Goal: Information Seeking & Learning: Understand process/instructions

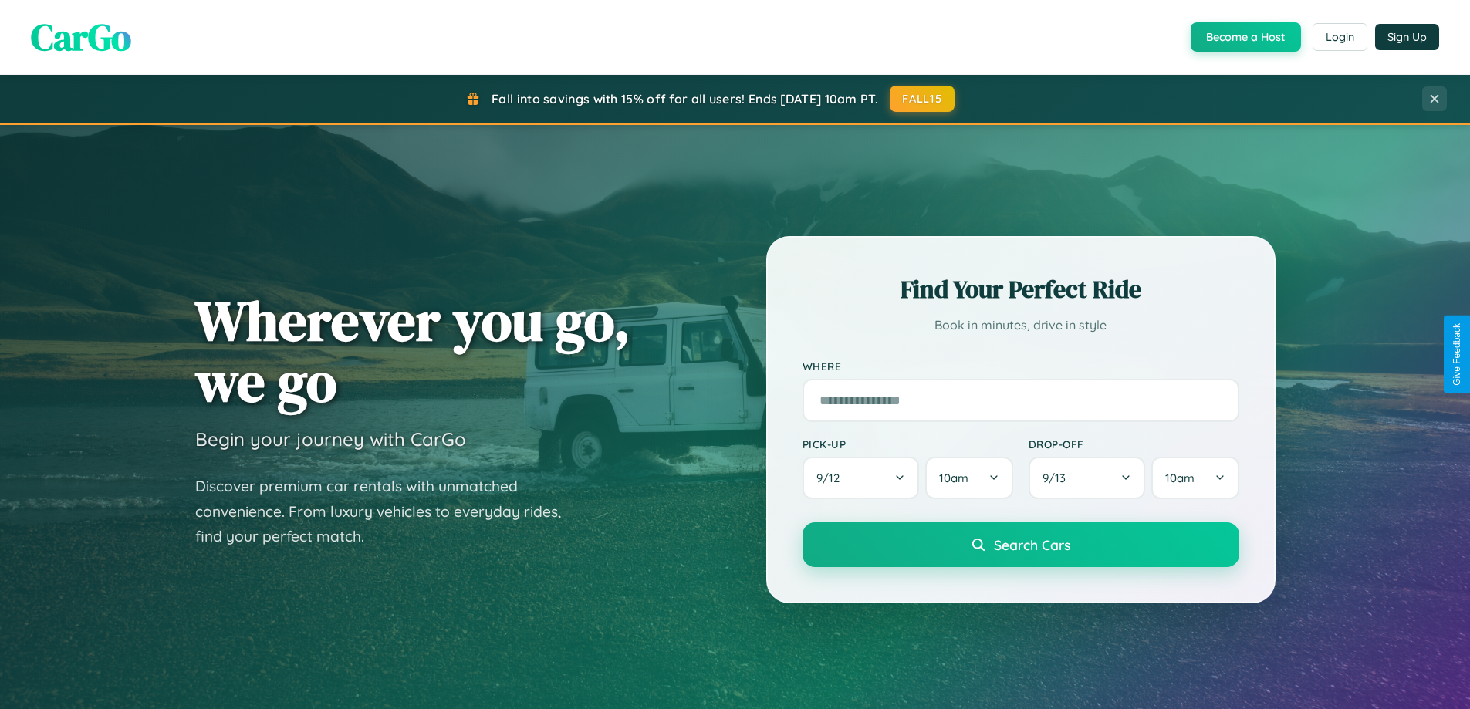
scroll to position [665, 0]
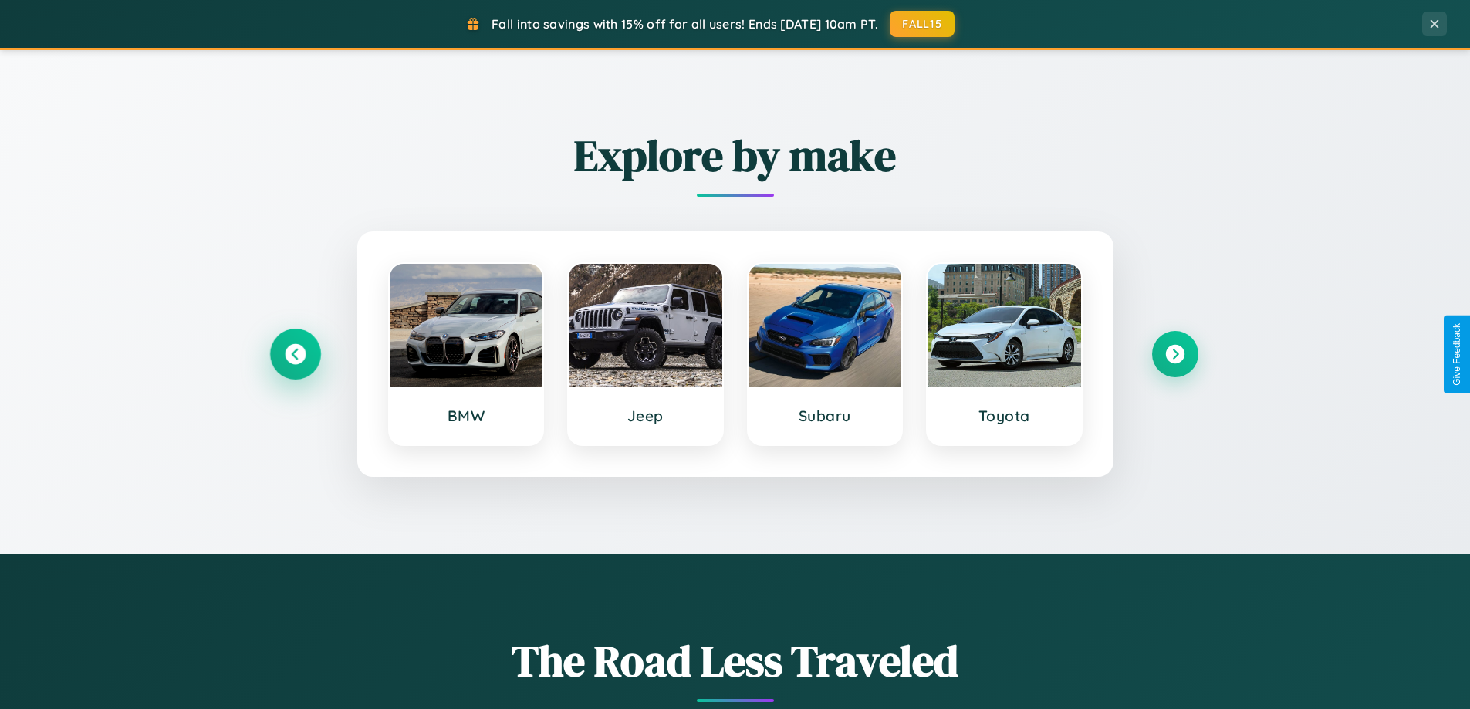
click at [295, 354] on icon at bounding box center [295, 354] width 21 height 21
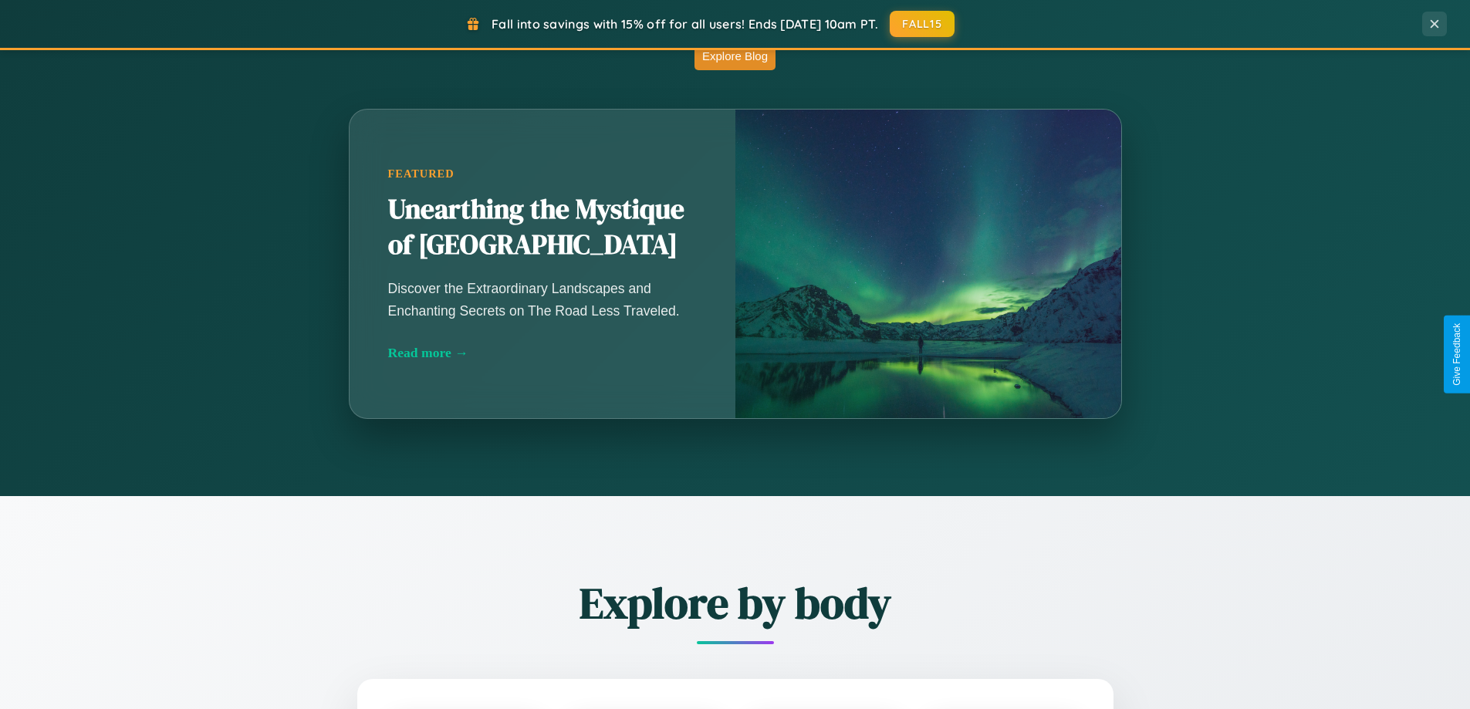
scroll to position [2969, 0]
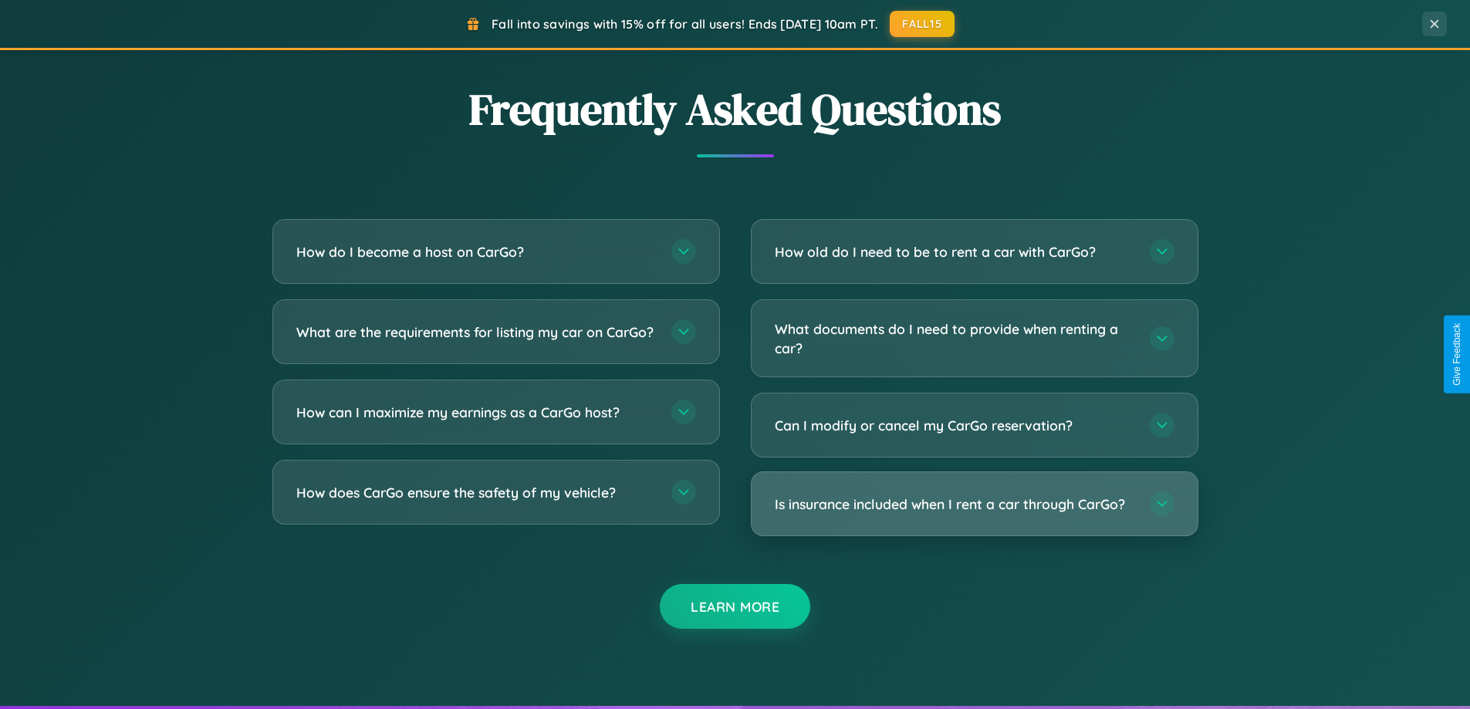
click at [974, 504] on h3 "Is insurance included when I rent a car through CarGo?" at bounding box center [955, 504] width 360 height 19
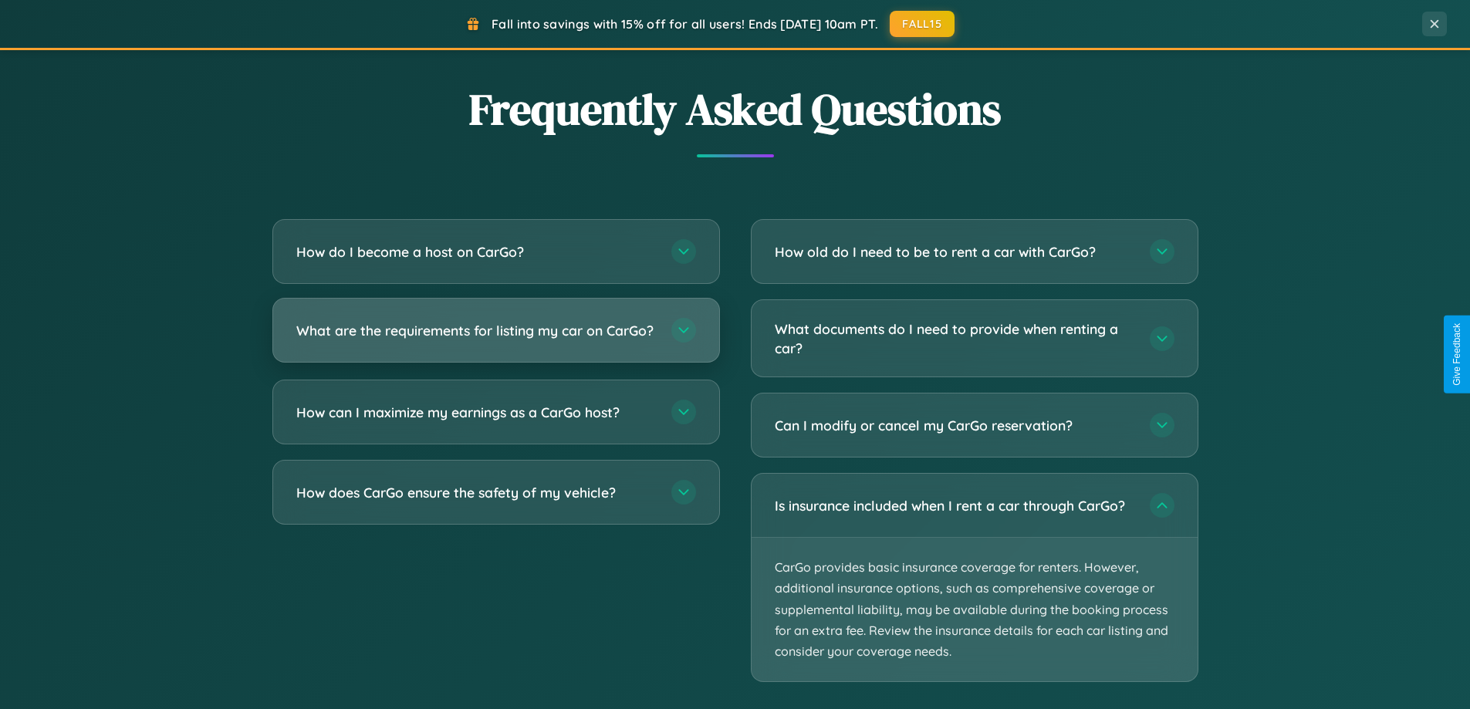
click at [495, 336] on h3 "What are the requirements for listing my car on CarGo?" at bounding box center [476, 330] width 360 height 19
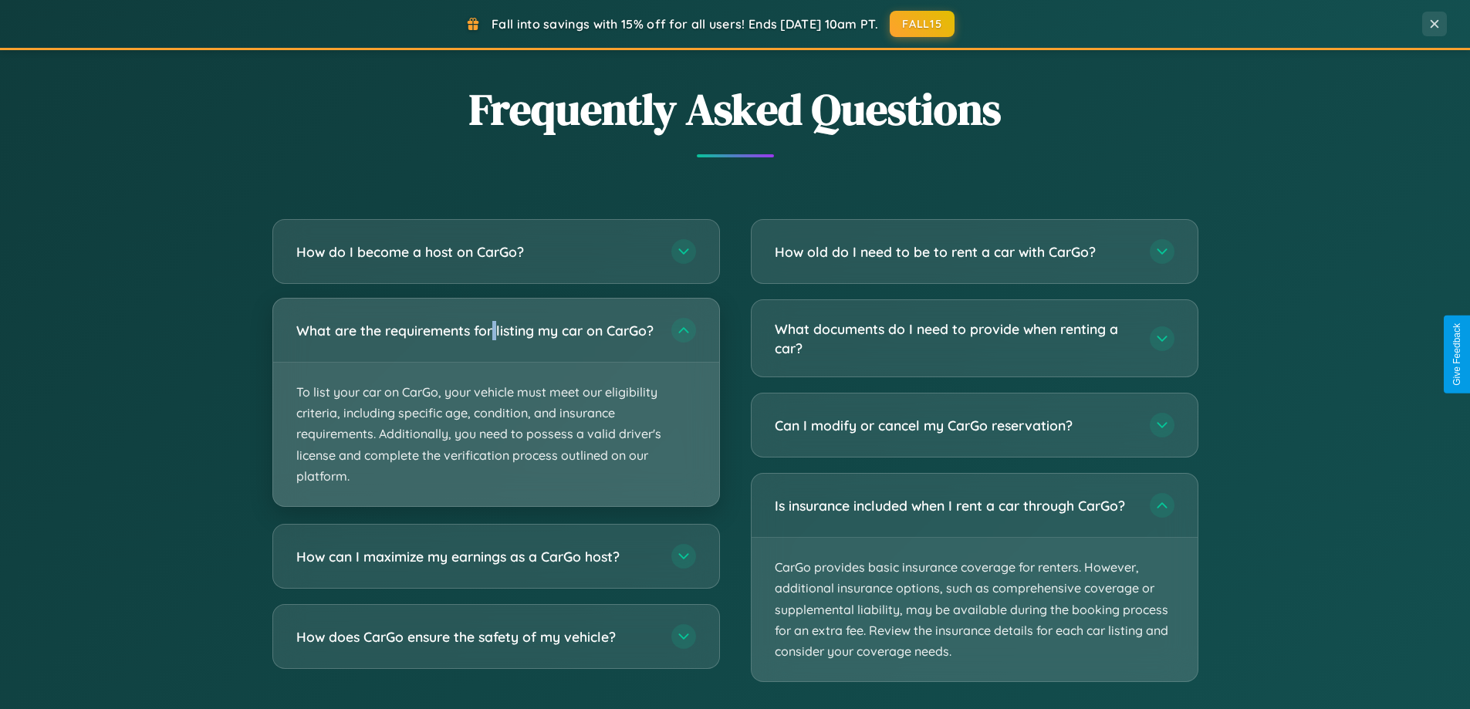
click at [495, 409] on p "To list your car on CarGo, your vehicle must meet our eligibility criteria, inc…" at bounding box center [496, 434] width 446 height 143
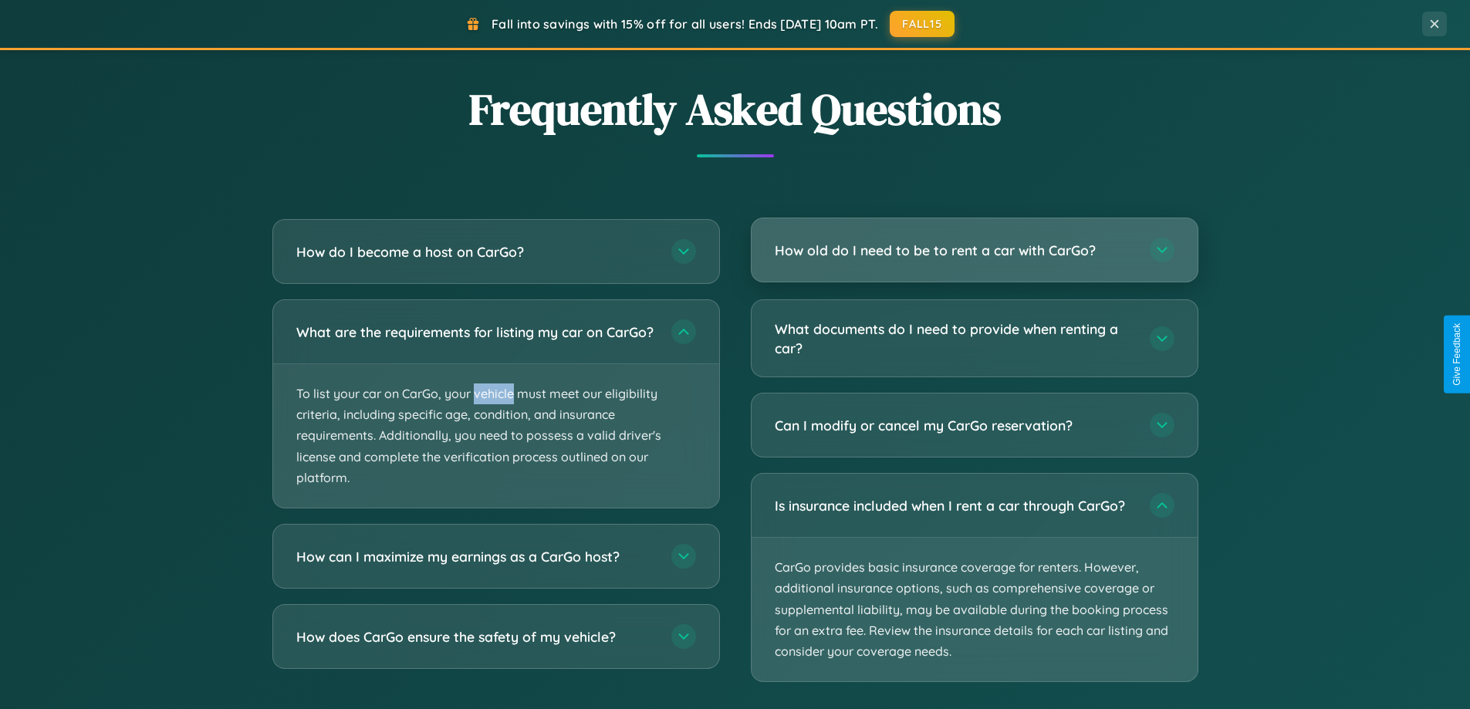
click at [974, 252] on h3 "How old do I need to be to rent a car with CarGo?" at bounding box center [955, 250] width 360 height 19
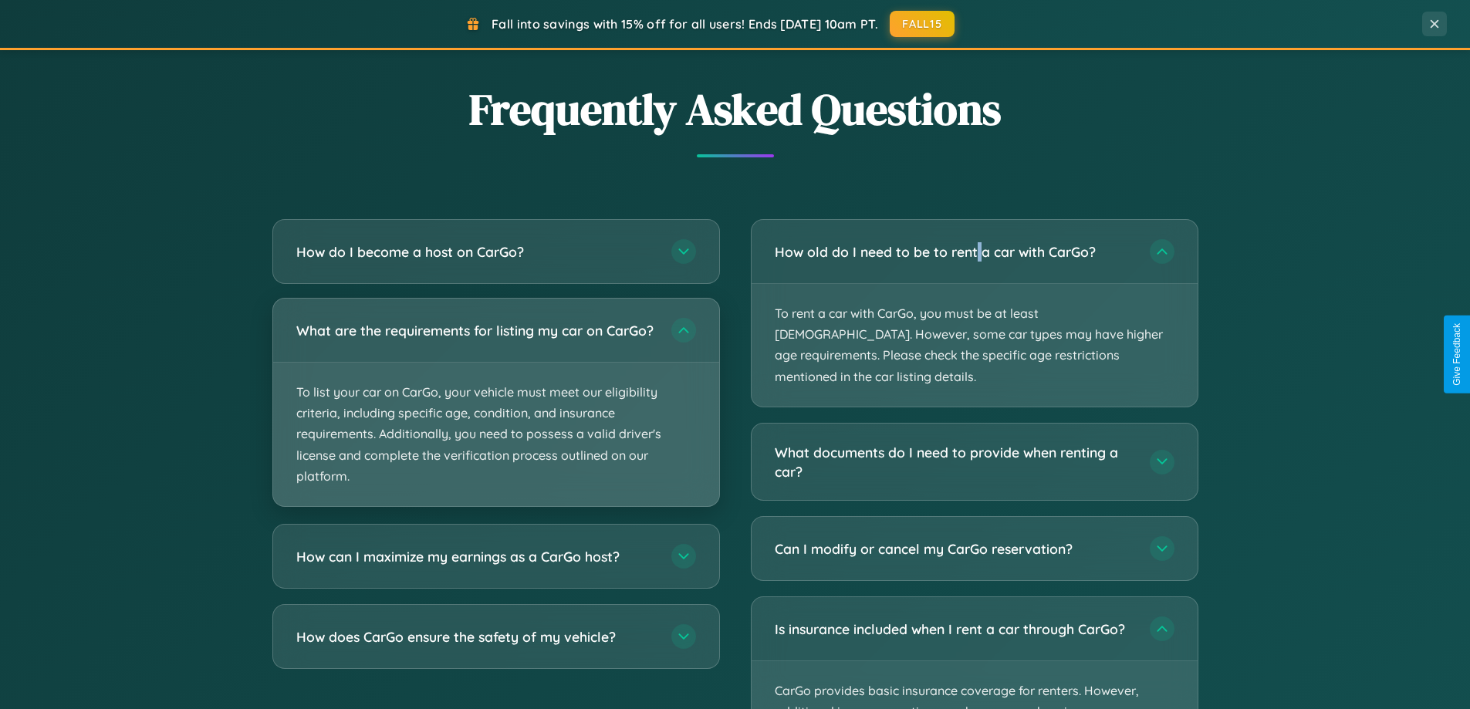
click at [495, 410] on p "To list your car on CarGo, your vehicle must meet our eligibility criteria, inc…" at bounding box center [496, 434] width 446 height 143
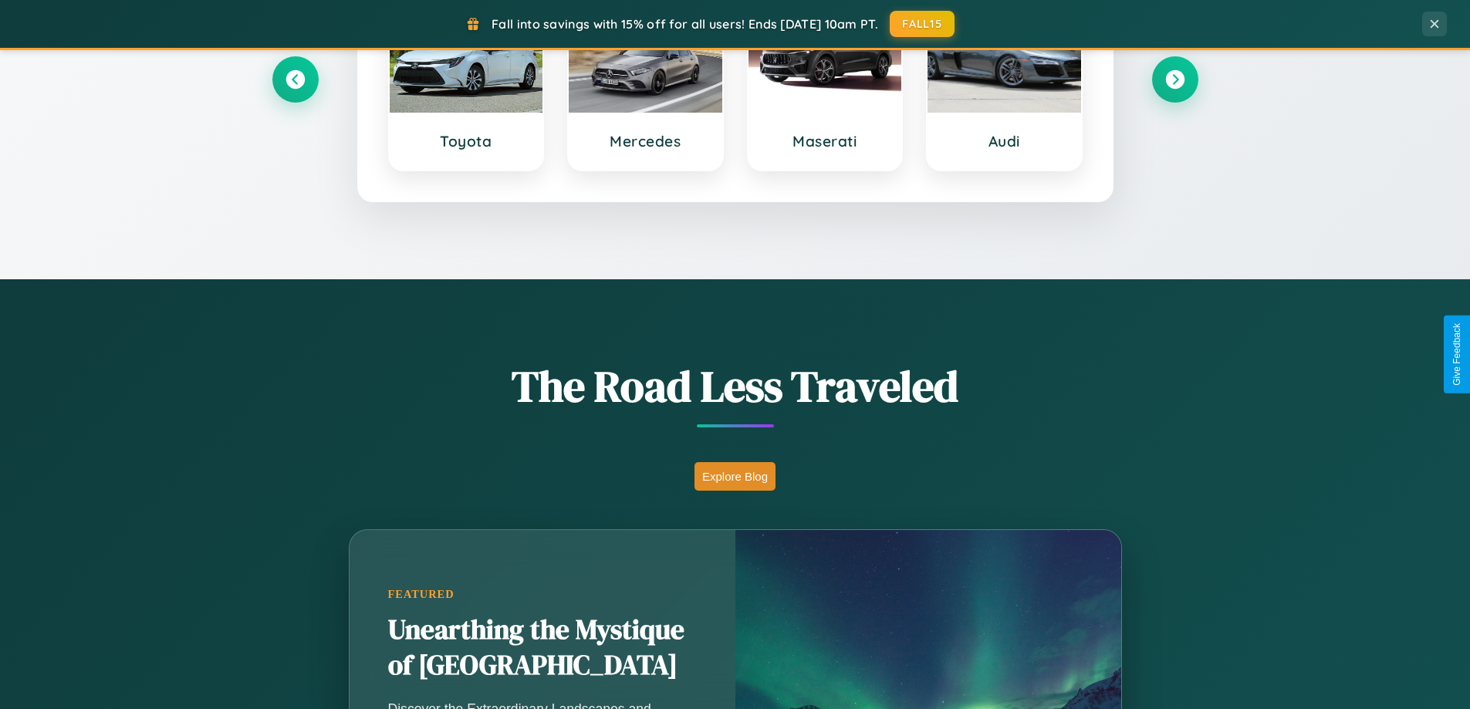
scroll to position [0, 0]
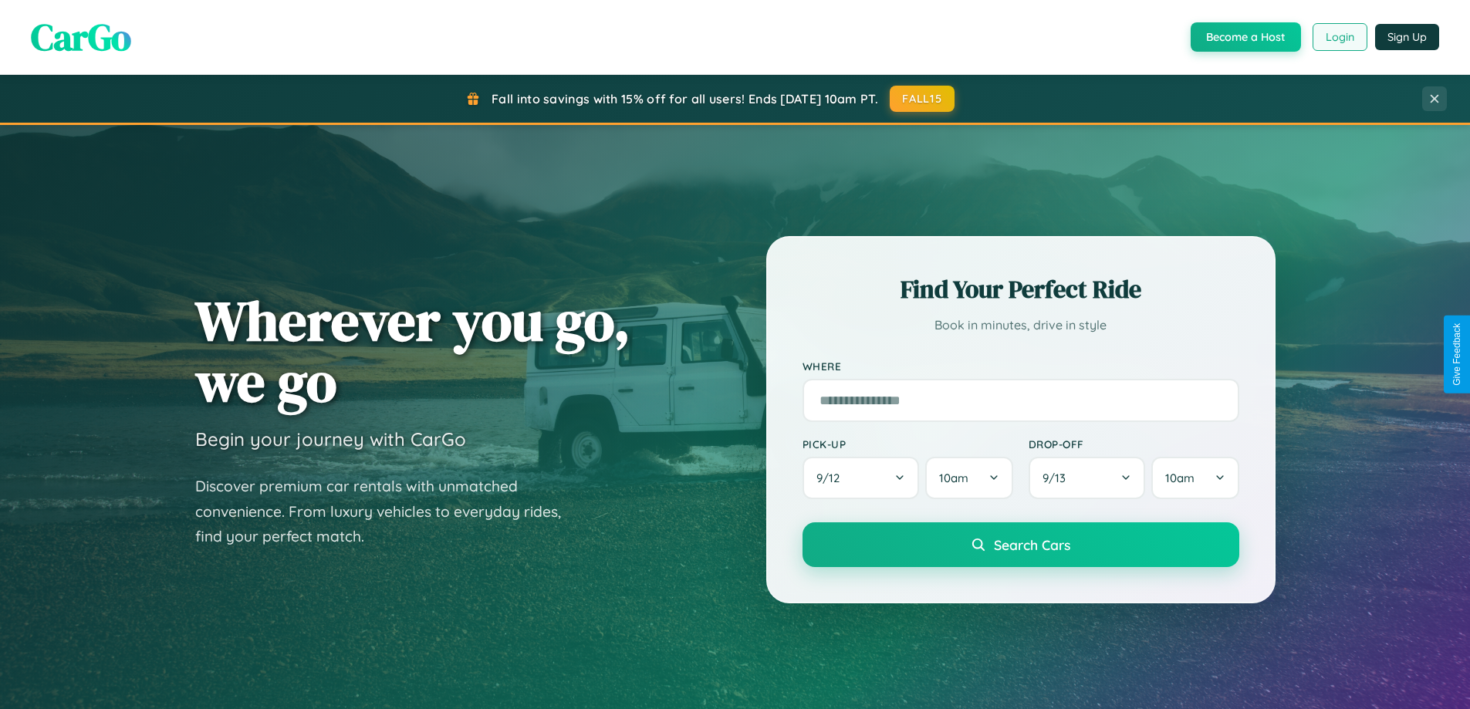
click at [1339, 37] on button "Login" at bounding box center [1339, 37] width 55 height 28
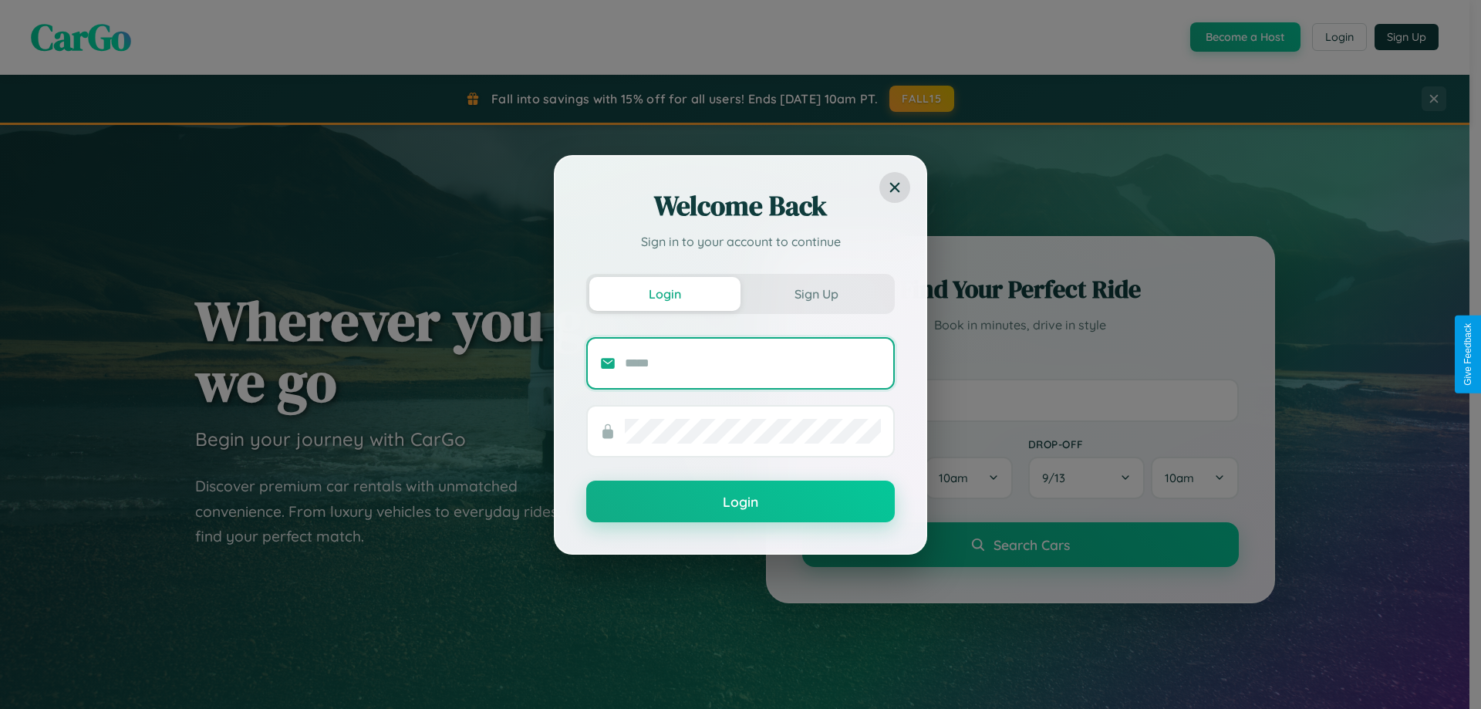
click at [753, 363] on input "text" at bounding box center [753, 363] width 256 height 25
type input "**********"
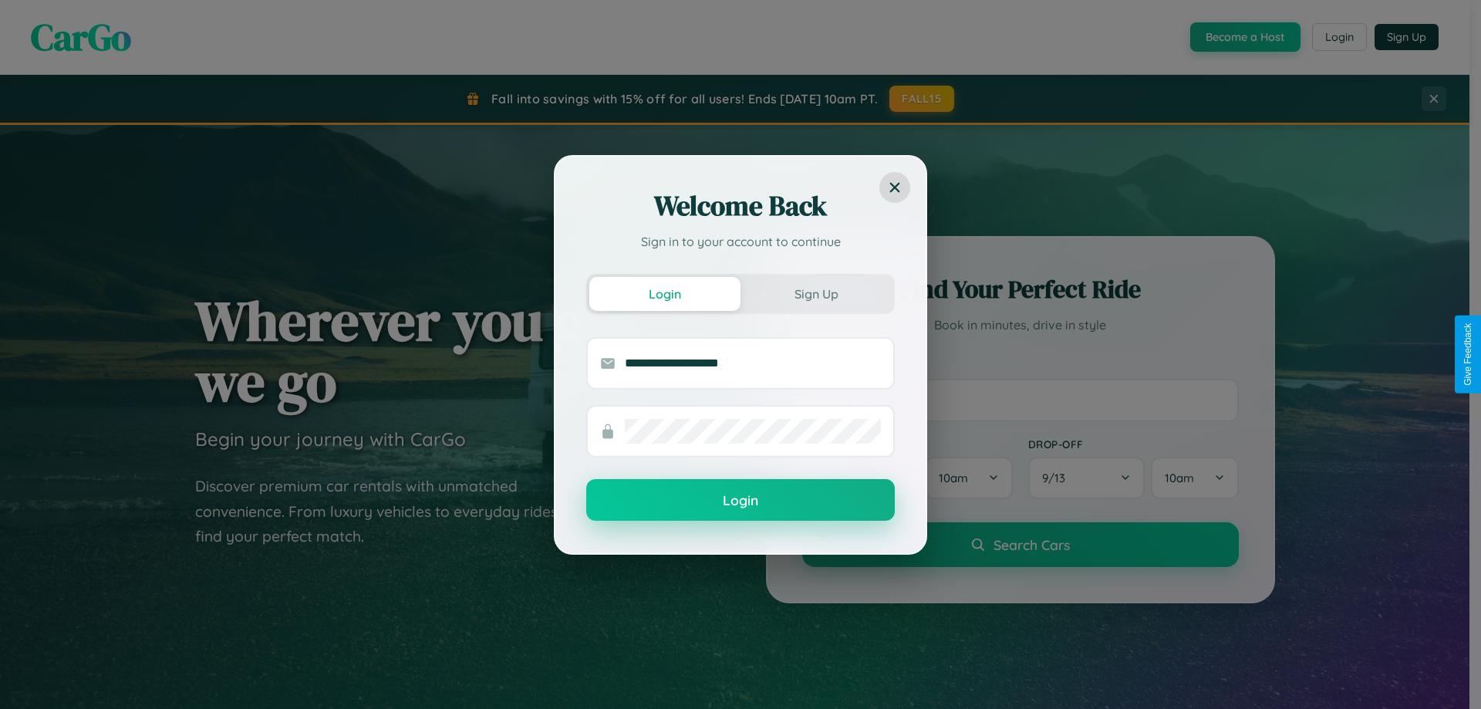
click at [741, 501] on button "Login" at bounding box center [740, 500] width 309 height 42
